Goal: Complete application form

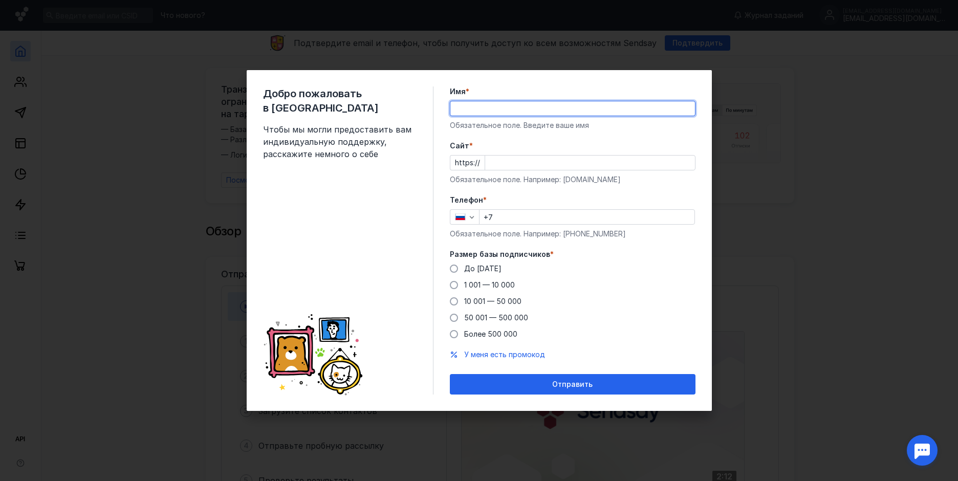
click at [557, 110] on input "Имя *" at bounding box center [572, 108] width 245 height 14
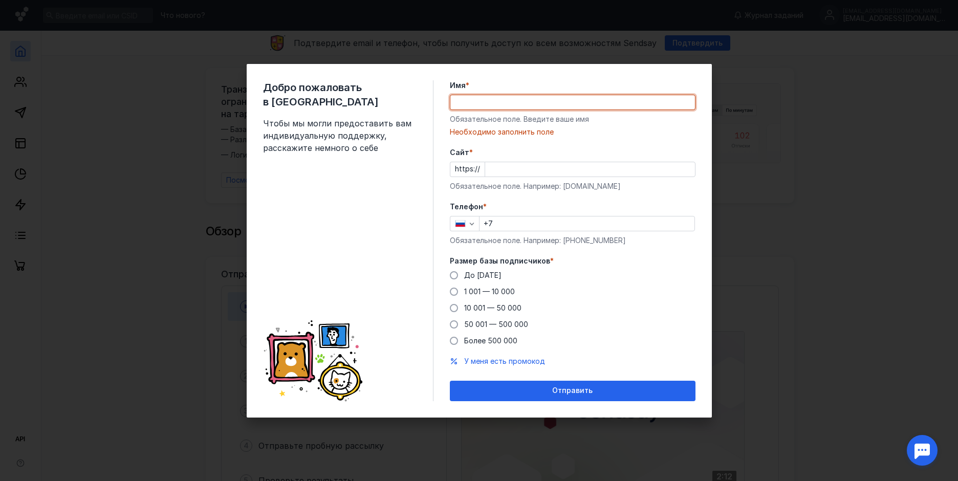
click at [510, 102] on input "Имя *" at bounding box center [572, 102] width 245 height 14
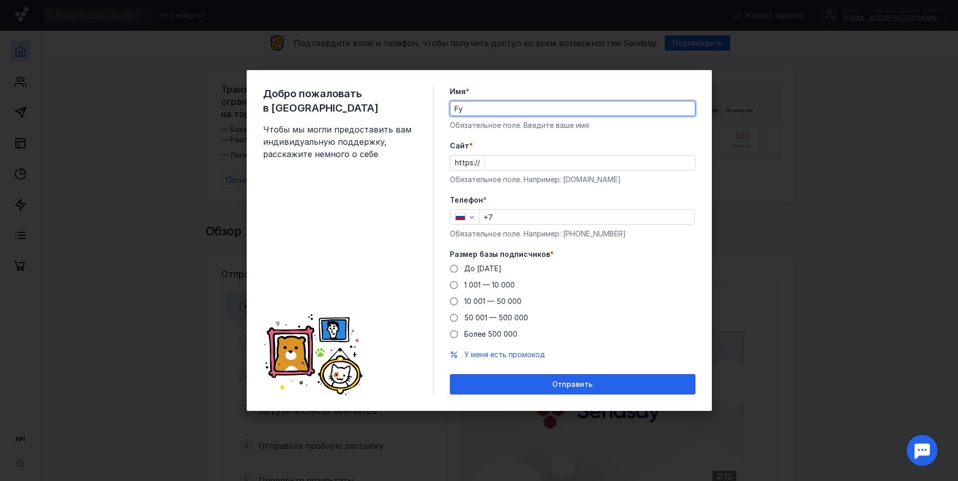
type input "F"
type input "[PERSON_NAME]"
click at [512, 161] on input "Cайт *" at bounding box center [590, 163] width 210 height 14
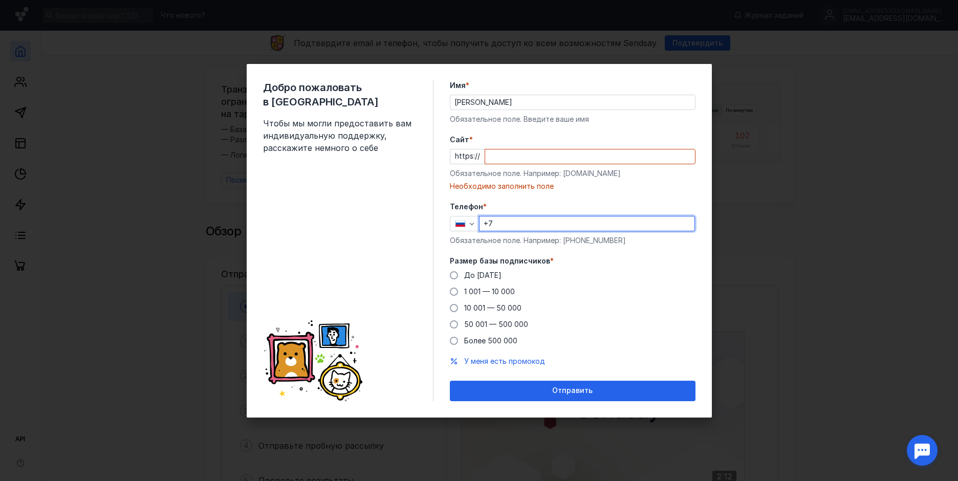
click at [517, 217] on input "+7" at bounding box center [586, 223] width 215 height 14
click at [517, 223] on input "[PHONE_NUMBER]" at bounding box center [586, 223] width 215 height 14
type input "[PHONE_NUMBER]"
click at [454, 275] on span at bounding box center [454, 275] width 8 height 8
click at [0, 0] on input "До [DATE]" at bounding box center [0, 0] width 0 height 0
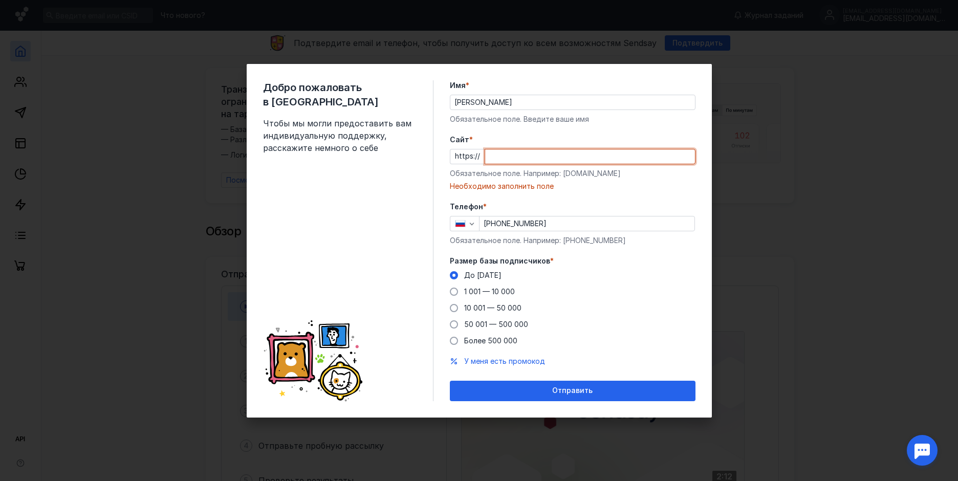
click at [518, 153] on input "Cайт *" at bounding box center [590, 156] width 210 height 14
paste input "[DOMAIN_NAME][URL]"
type input "[DOMAIN_NAME][URL]"
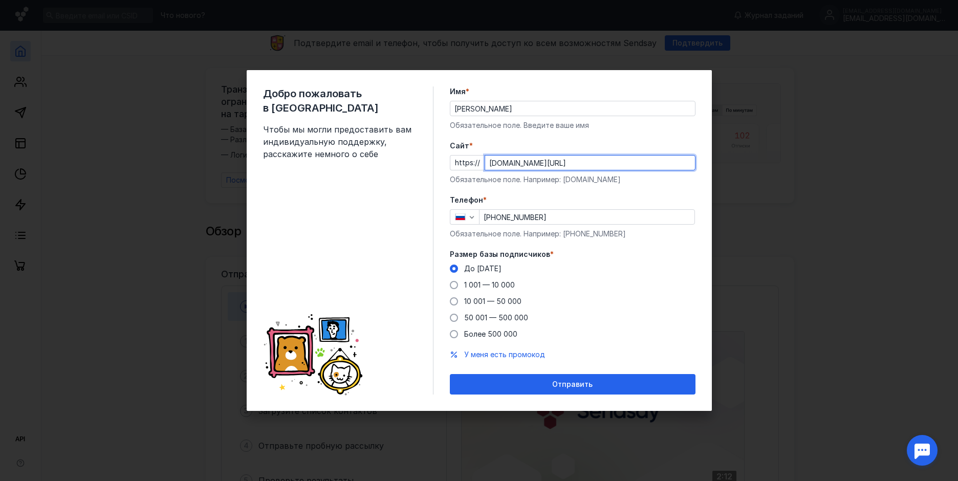
drag, startPoint x: 631, startPoint y: 162, endPoint x: 476, endPoint y: 162, distance: 154.5
click at [476, 162] on div "https:// [DOMAIN_NAME][URL]" at bounding box center [573, 162] width 246 height 15
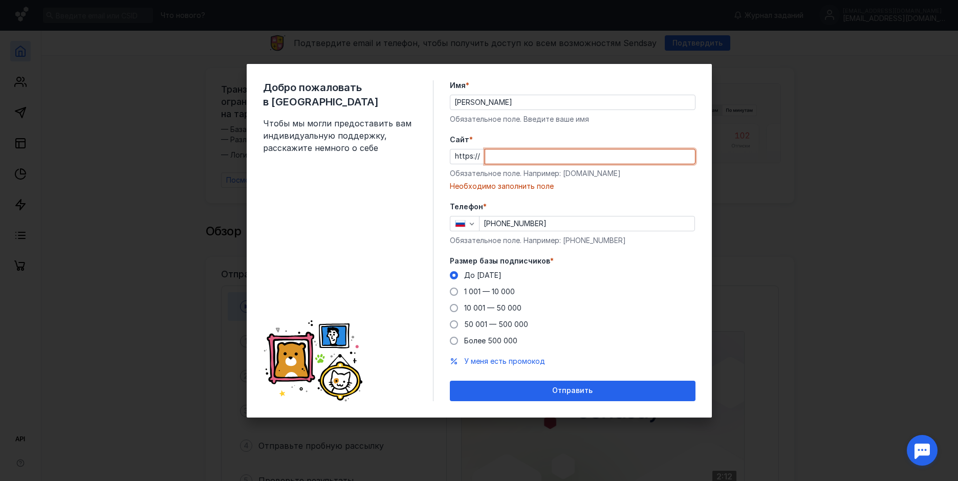
paste input "[DOMAIN_NAME]"
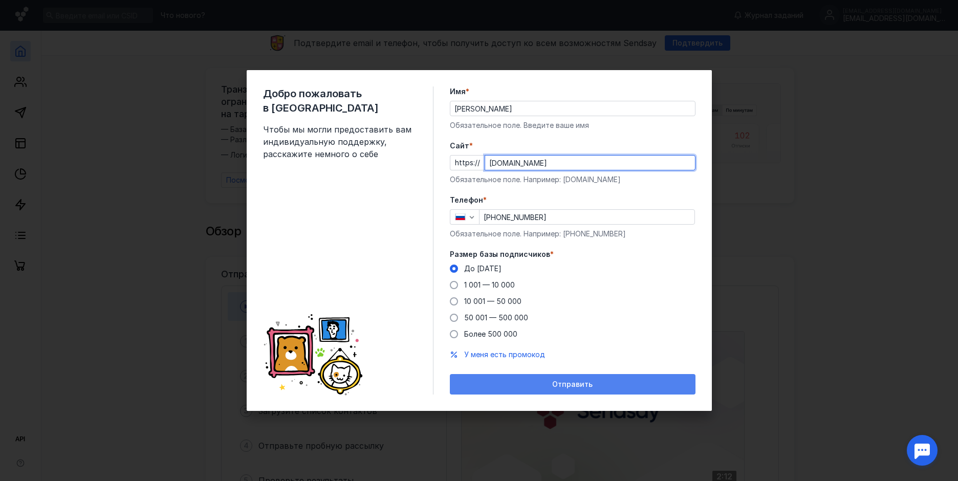
type input "[DOMAIN_NAME]"
click at [574, 384] on span "Отправить" at bounding box center [572, 384] width 40 height 9
